Goal: Information Seeking & Learning: Find specific page/section

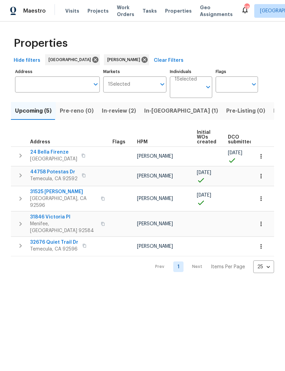
click at [46, 214] on span "31846 Victoria Pl" at bounding box center [63, 217] width 67 height 7
click at [141, 60] on icon at bounding box center [144, 60] width 6 height 6
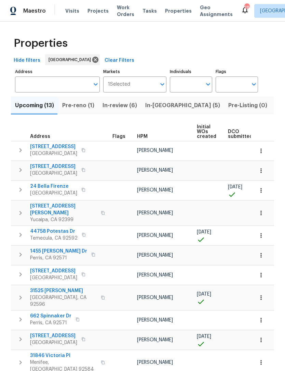
click at [190, 88] on input "Individuals" at bounding box center [186, 84] width 32 height 16
type input "[PERSON_NAME]"
click at [182, 109] on input "checkbox" at bounding box center [182, 106] width 14 height 14
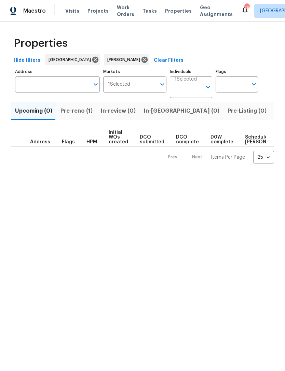
click at [160, 88] on icon "Open" at bounding box center [162, 84] width 8 height 8
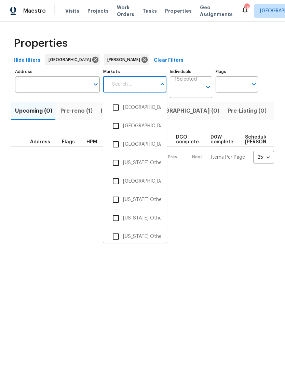
scroll to position [1056, 0]
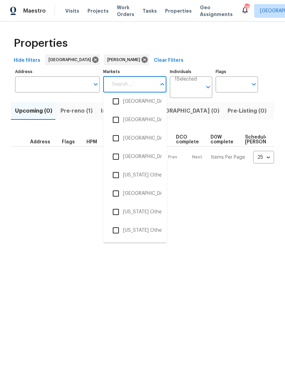
click at [120, 158] on input "checkbox" at bounding box center [116, 157] width 14 height 14
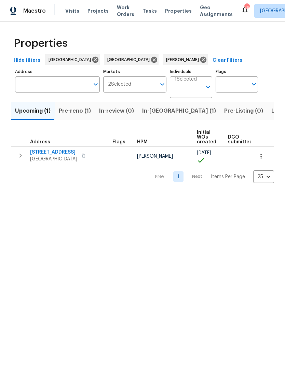
click at [271, 113] on span "Listed (6)" at bounding box center [284, 111] width 26 height 10
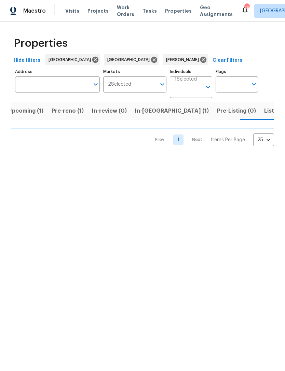
scroll to position [0, 7]
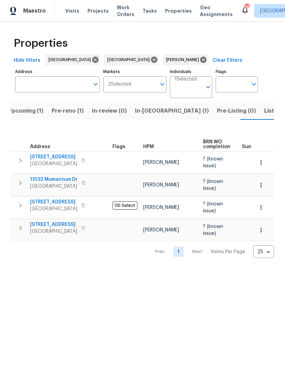
click at [264, 113] on span "Listed (6)" at bounding box center [277, 111] width 26 height 10
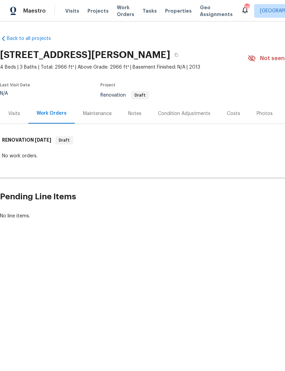
click at [235, 109] on div "Costs" at bounding box center [234, 113] width 30 height 20
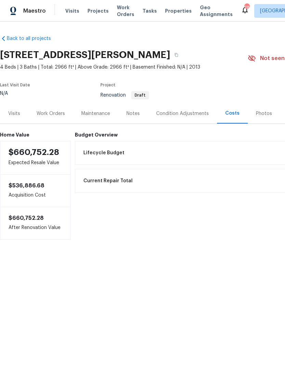
copy h2 "31846 Victoria Pl, Menifee, CA 92584"
